Goal: Navigation & Orientation: Go to known website

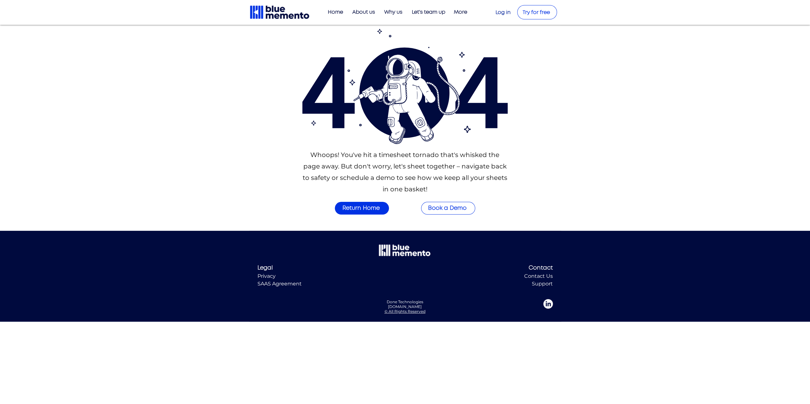
click at [530, 14] on span "Try for free" at bounding box center [535, 12] width 27 height 5
click at [255, 12] on img at bounding box center [279, 12] width 61 height 15
